Goal: Information Seeking & Learning: Learn about a topic

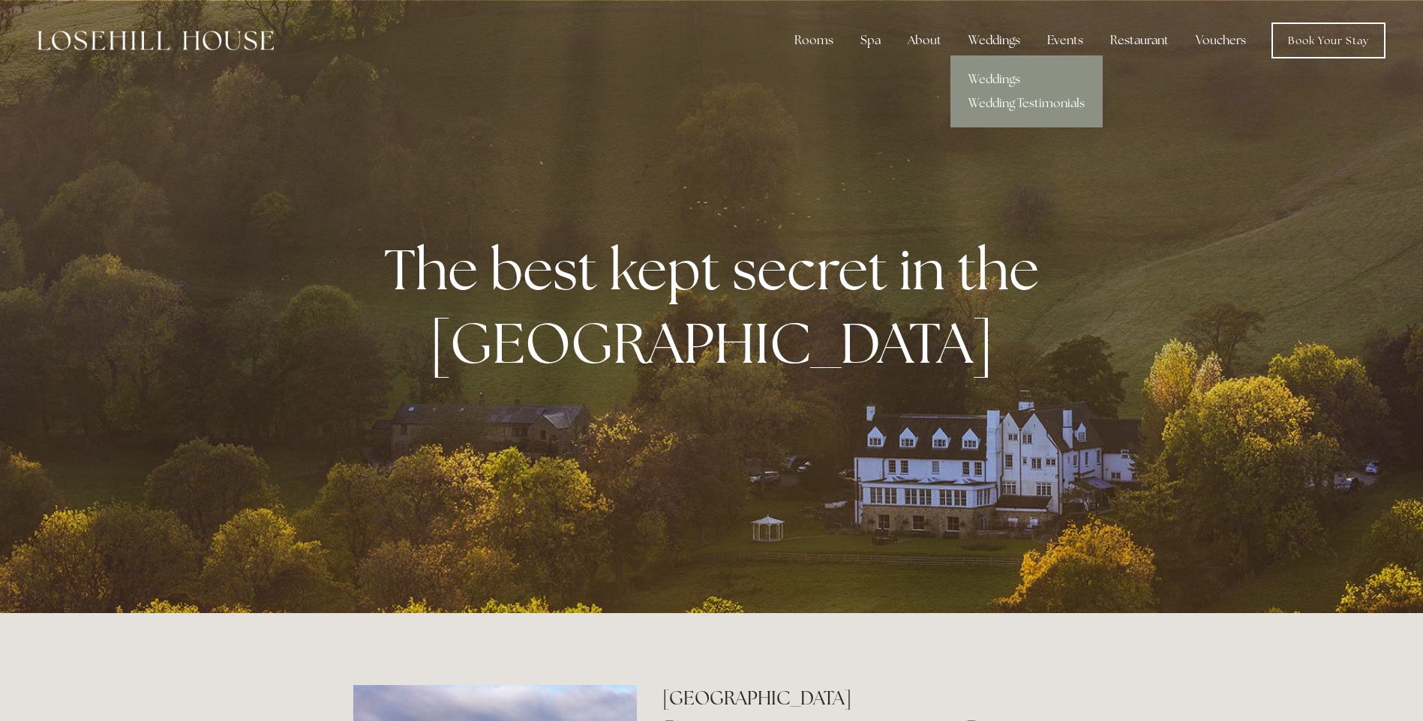
click at [1008, 46] on div "Weddings" at bounding box center [994, 40] width 76 height 30
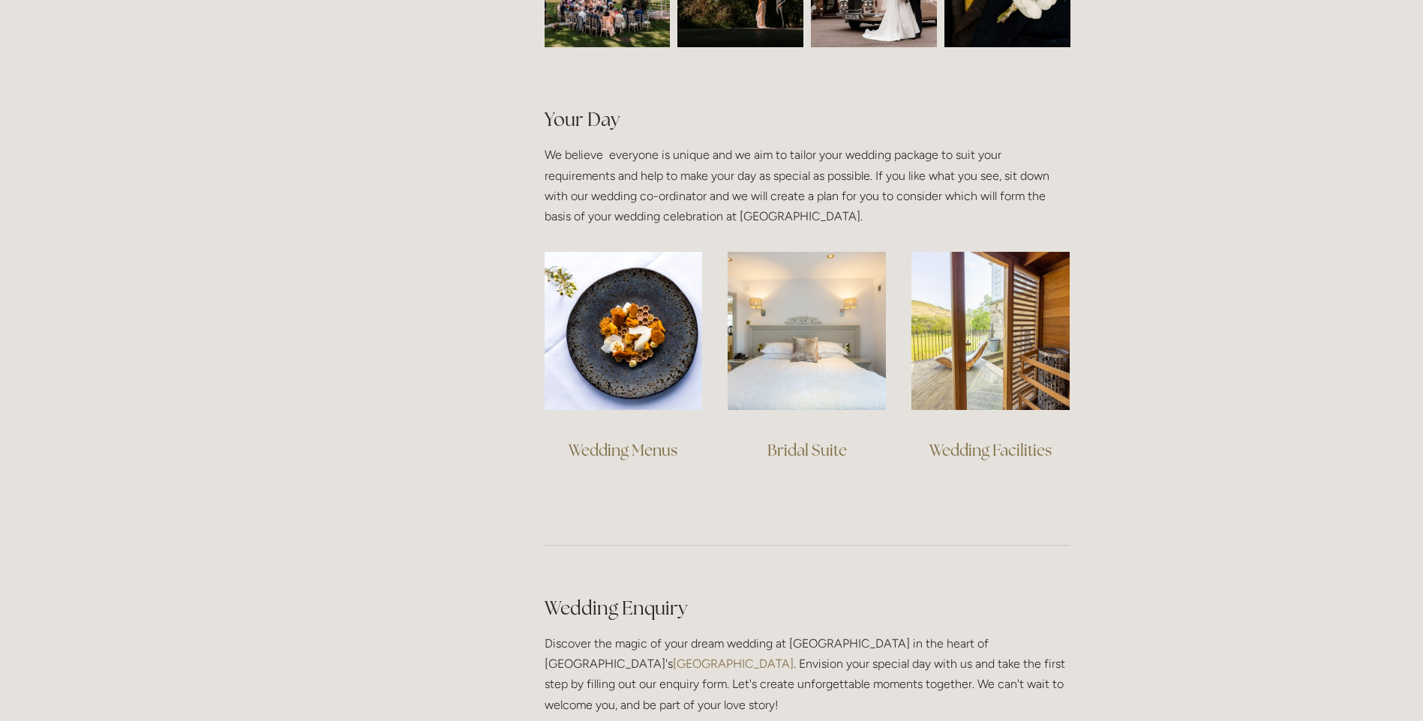
scroll to position [975, 0]
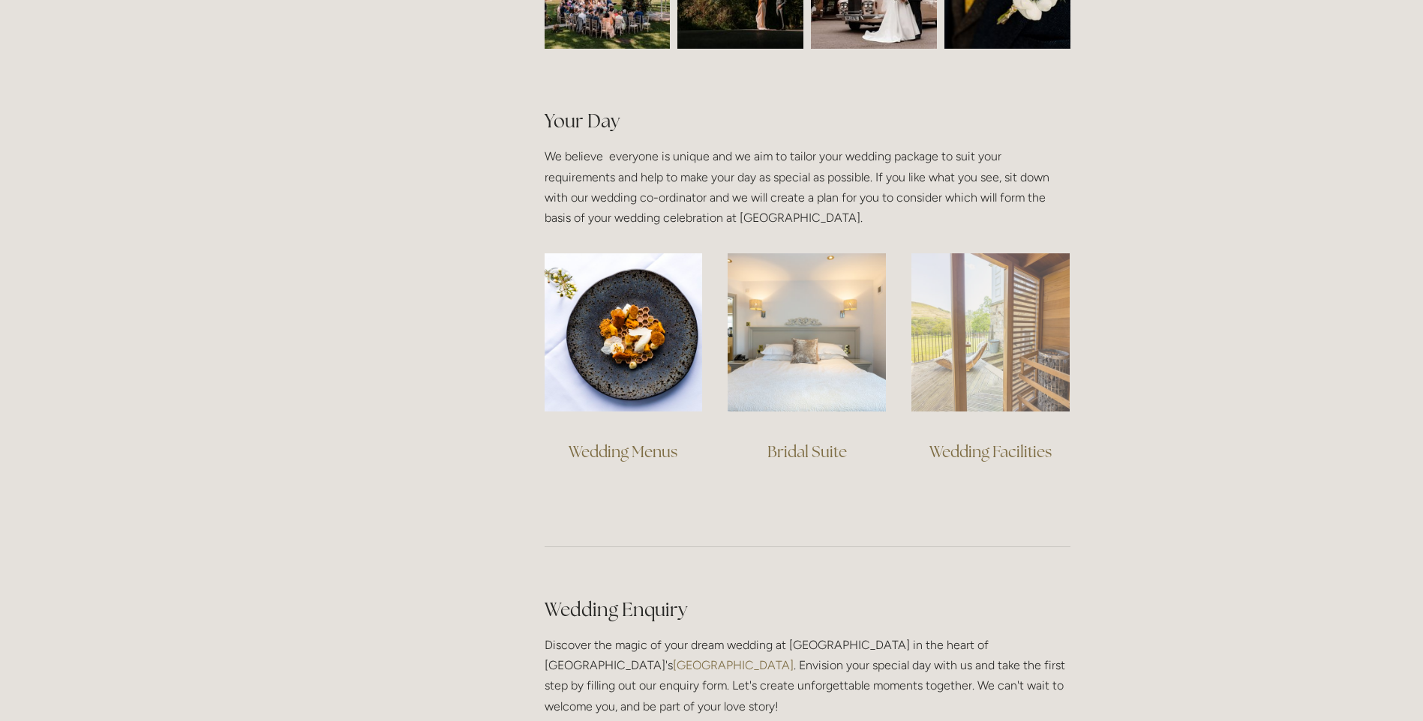
click at [941, 348] on img at bounding box center [990, 332] width 158 height 158
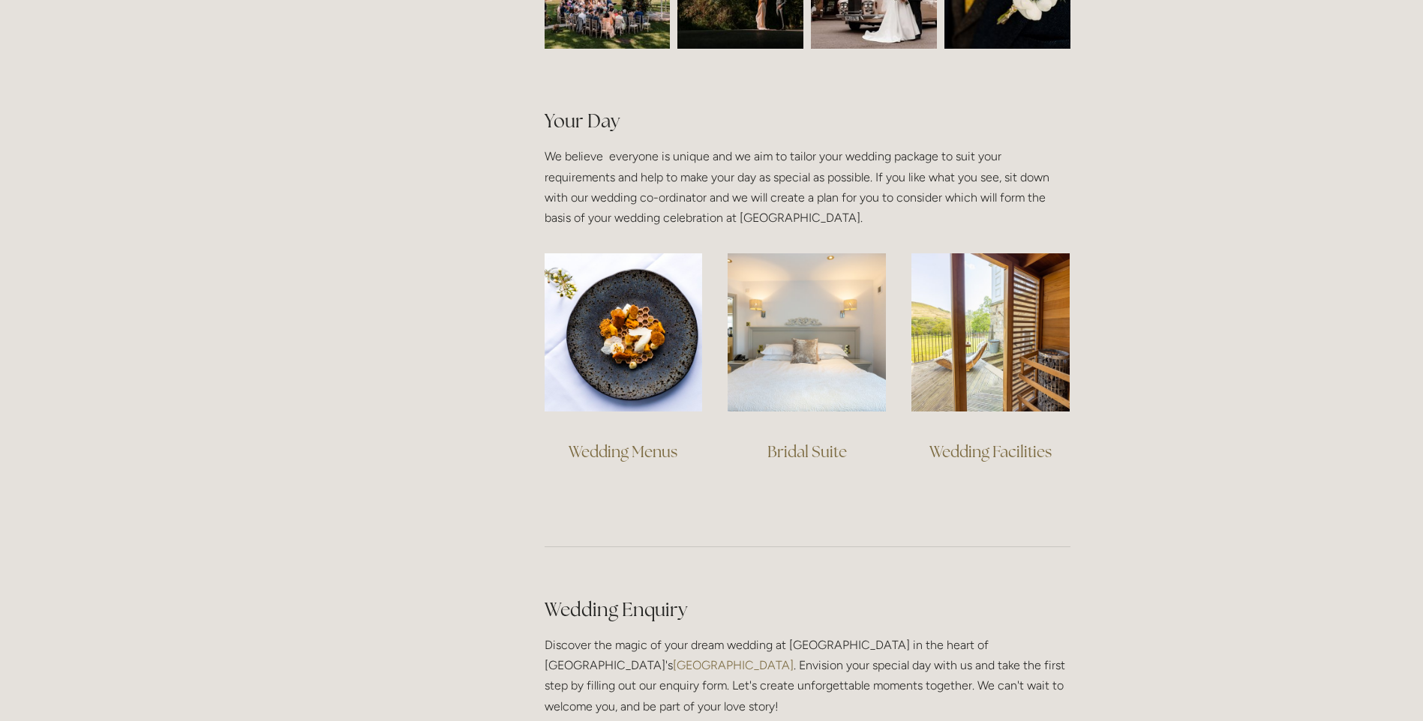
drag, startPoint x: 829, startPoint y: 360, endPoint x: 842, endPoint y: 75, distance: 285.3
click at [829, 360] on img at bounding box center [806, 332] width 158 height 158
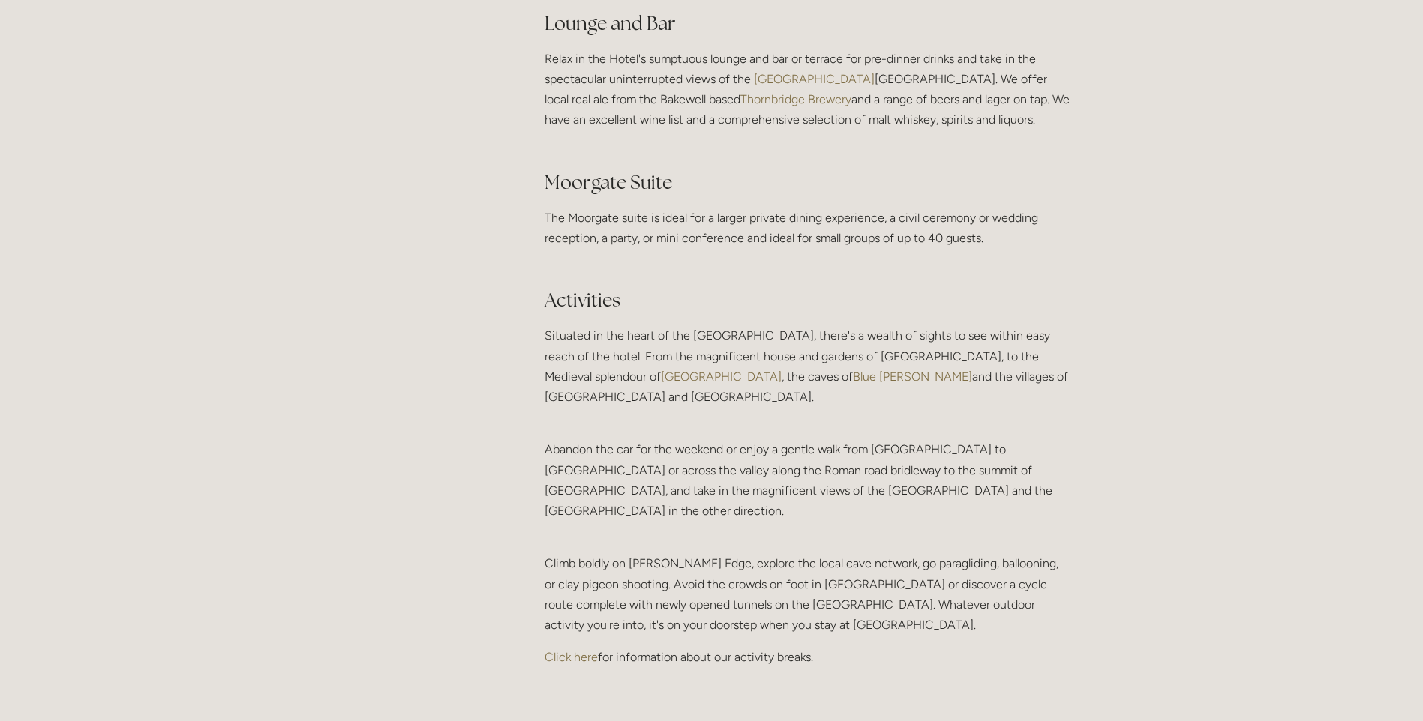
scroll to position [2925, 0]
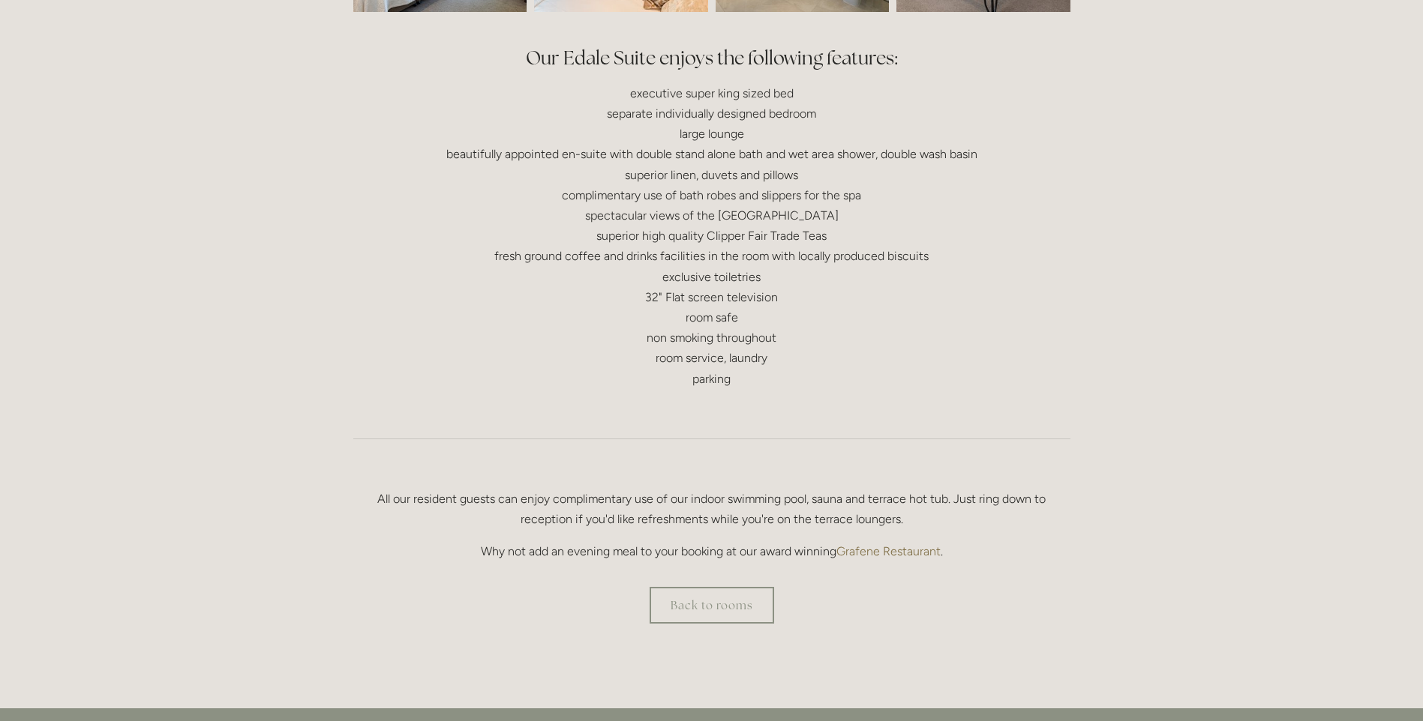
scroll to position [225, 0]
